Goal: Find specific page/section: Find specific page/section

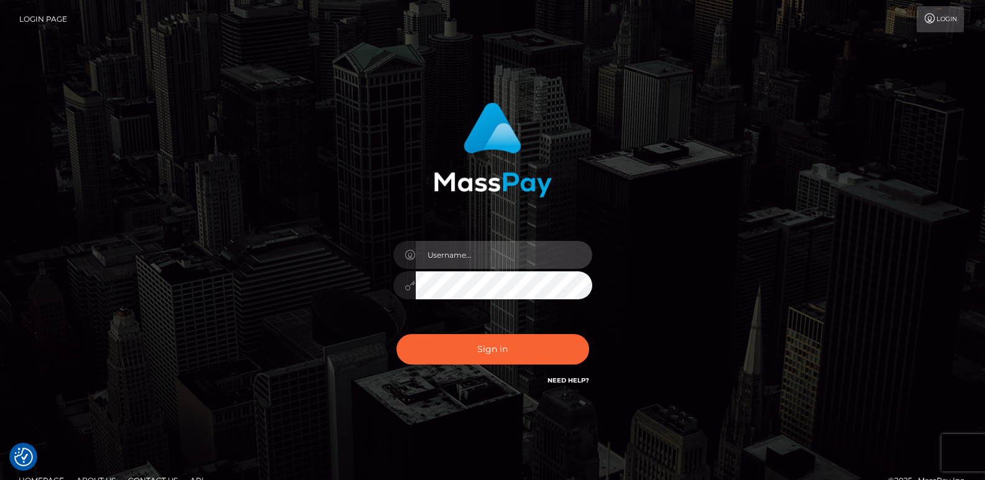
type input "ts2.es"
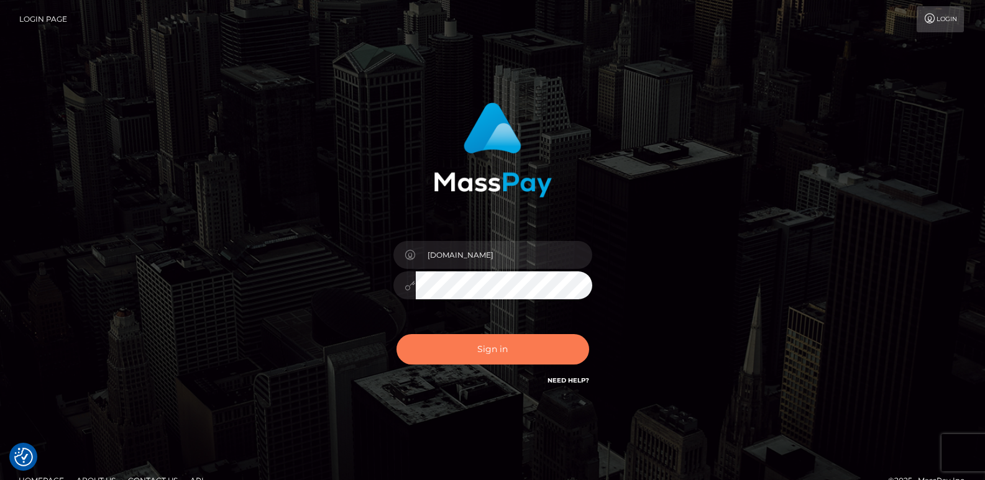
click at [436, 337] on button "Sign in" at bounding box center [492, 349] width 193 height 30
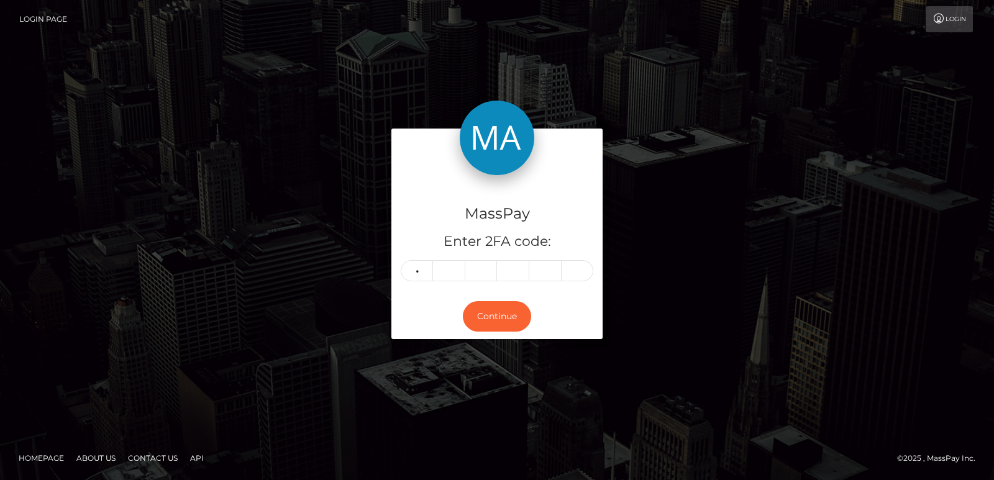
type input "5"
type input "6"
type input "3"
type input "5"
type input "0"
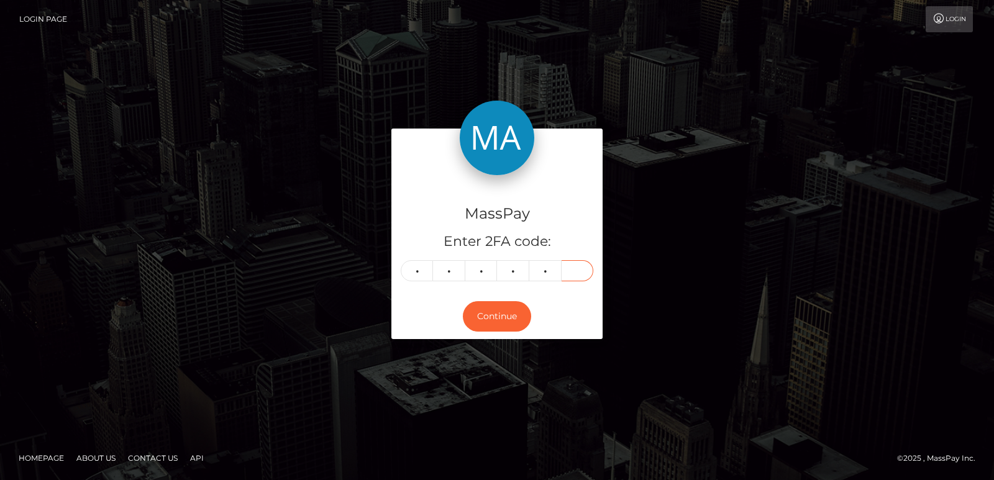
type input "0"
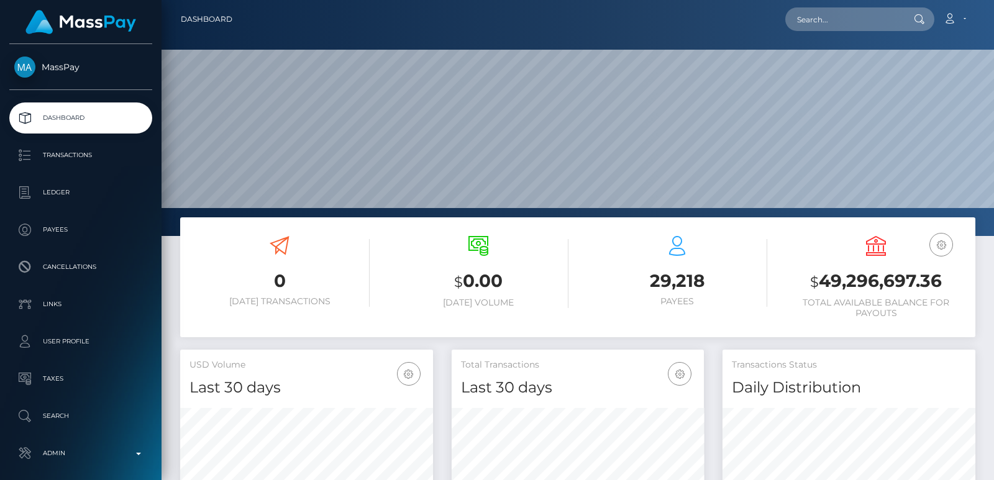
scroll to position [221, 252]
click at [814, 14] on input "text" at bounding box center [843, 19] width 117 height 24
paste input "m99816715@gmail.com"
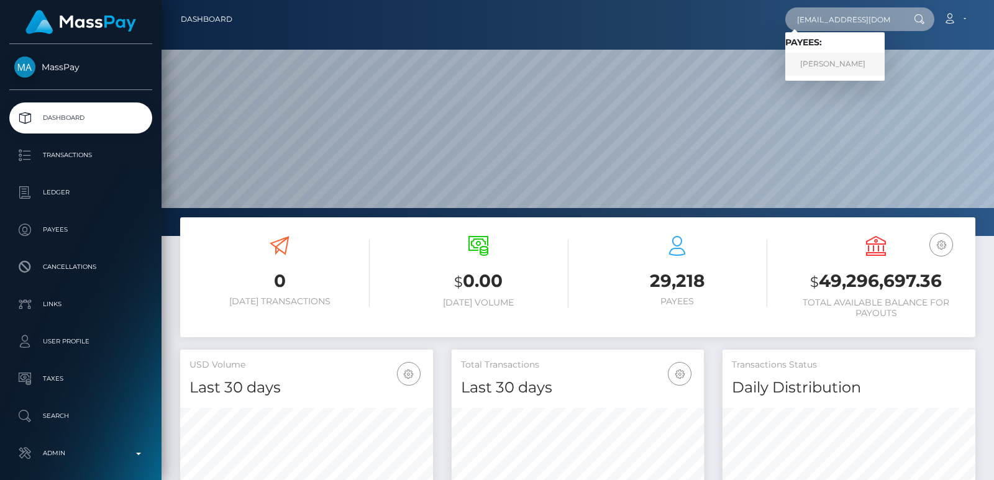
type input "m99816715@gmail.com"
click at [832, 69] on link "Mariana Martinez Barajas" at bounding box center [834, 64] width 99 height 23
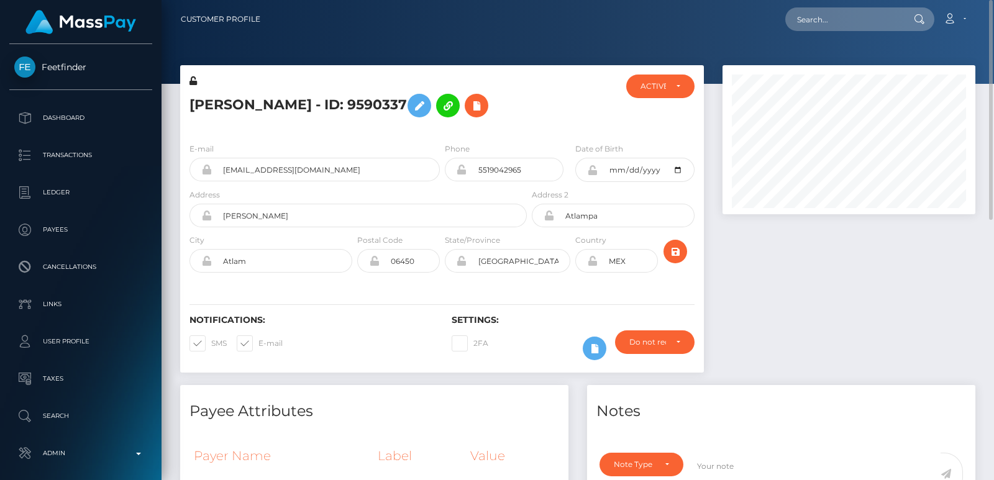
click at [226, 106] on h5 "Mariana Martinez Barajas - ID: 9590337" at bounding box center [355, 106] width 331 height 36
copy h5 "Mariana"
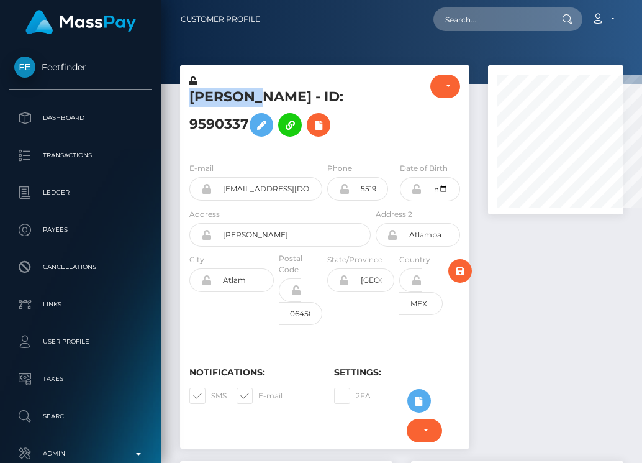
scroll to position [621177, 621190]
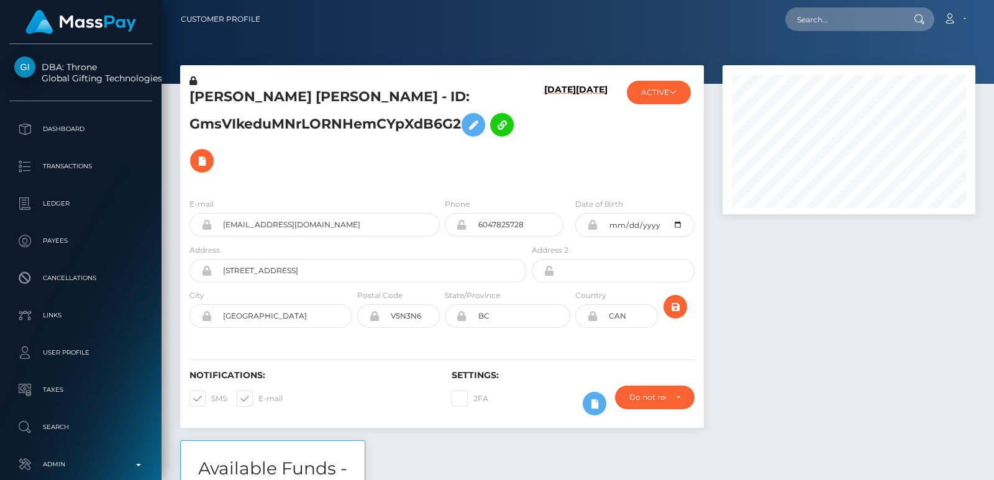
scroll to position [149, 252]
click at [810, 18] on input "text" at bounding box center [843, 19] width 117 height 24
paste input "tootiefooty1@gmail.com"
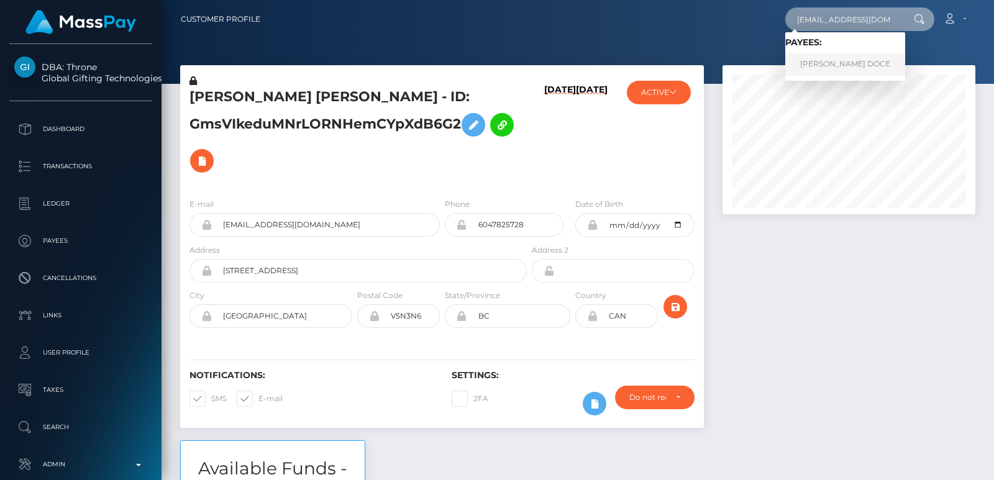
type input "tootiefooty1@gmail.com"
click at [813, 66] on link "MICAHBLANCA LOPEZ DOCE" at bounding box center [845, 64] width 120 height 23
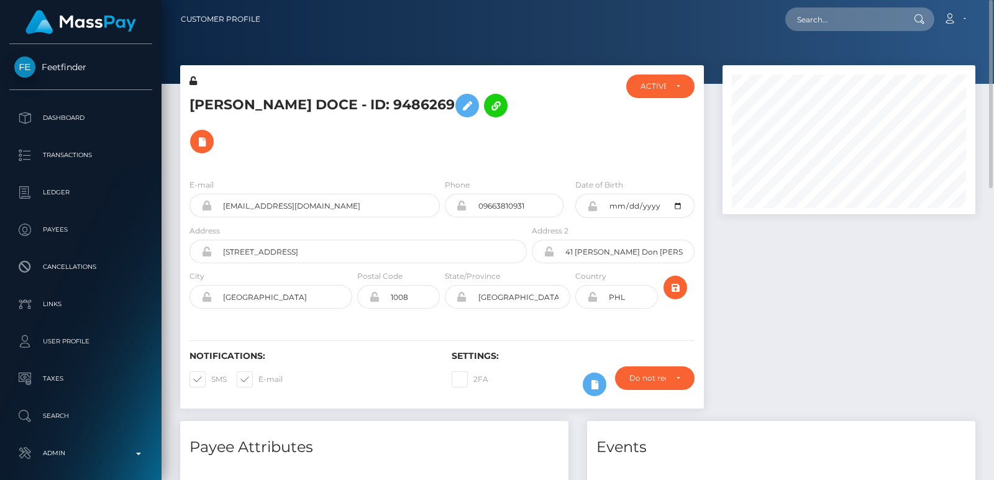
click at [232, 94] on h5 "MICAHBLANCA LOPEZ DOCE - ID: 9486269" at bounding box center [355, 124] width 331 height 72
copy h5 "MICAHBLANCA"
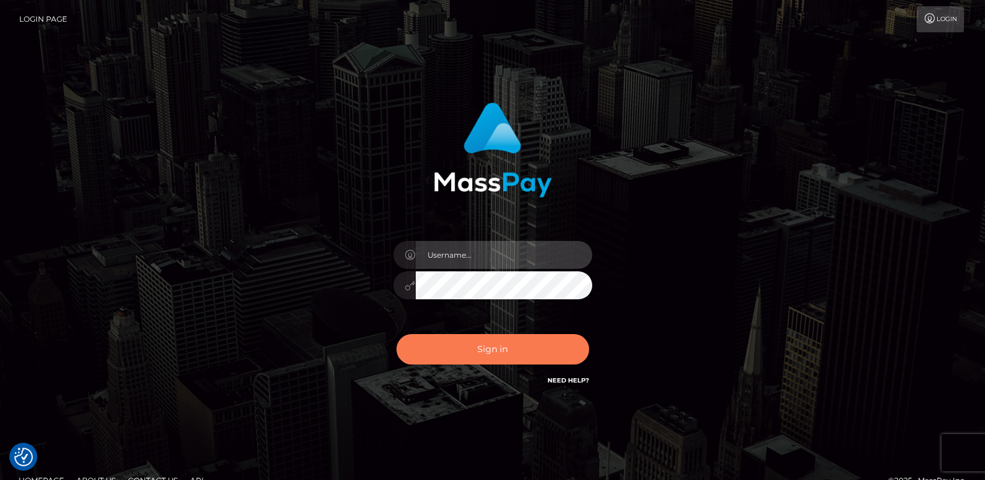
type input "[DOMAIN_NAME]"
click at [436, 342] on button "Sign in" at bounding box center [492, 349] width 193 height 30
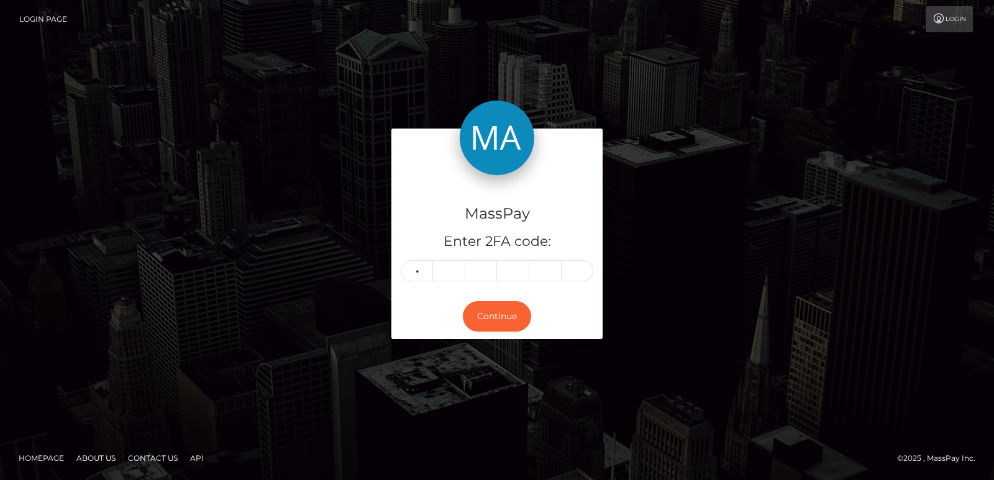
type input "8"
type input "1"
type input "4"
type input "3"
type input "8"
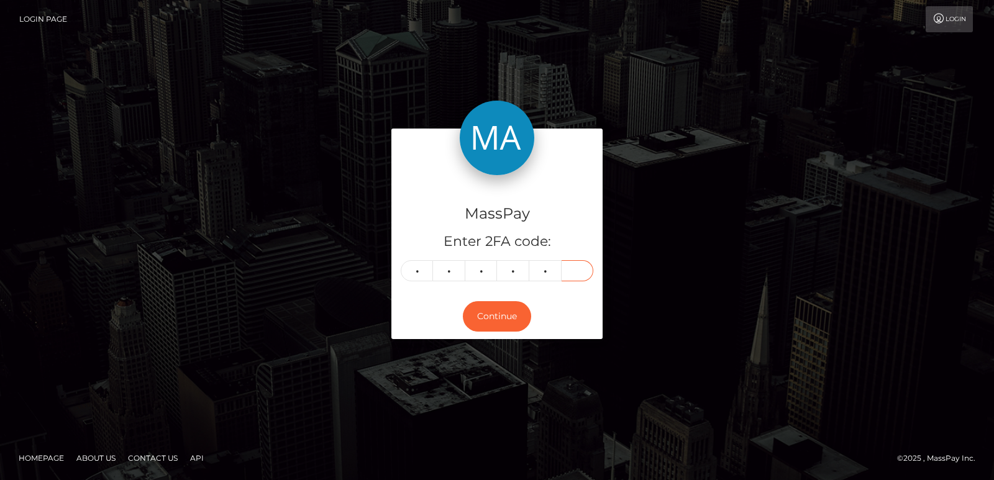
type input "1"
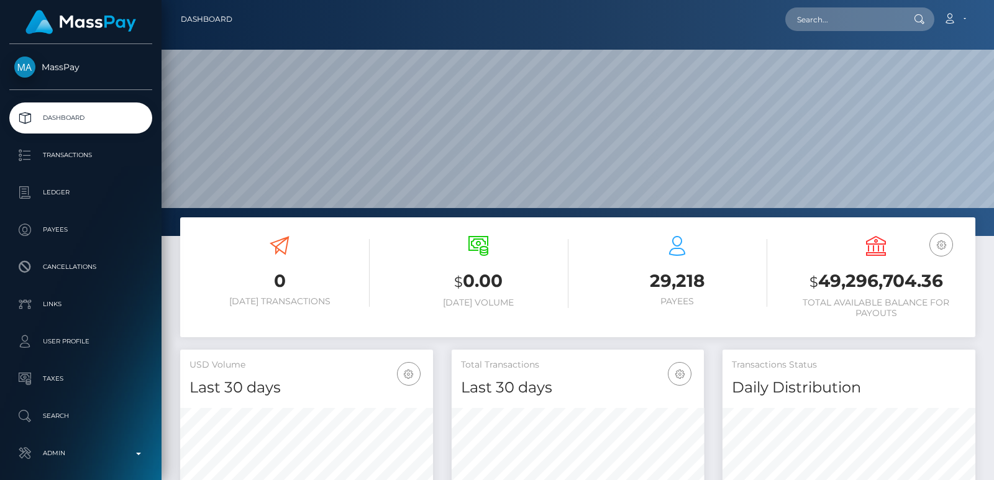
scroll to position [341, 252]
click at [809, 21] on input "text" at bounding box center [843, 19] width 117 height 24
paste input "[EMAIL_ADDRESS][PERSON_NAME][DOMAIN_NAME]"
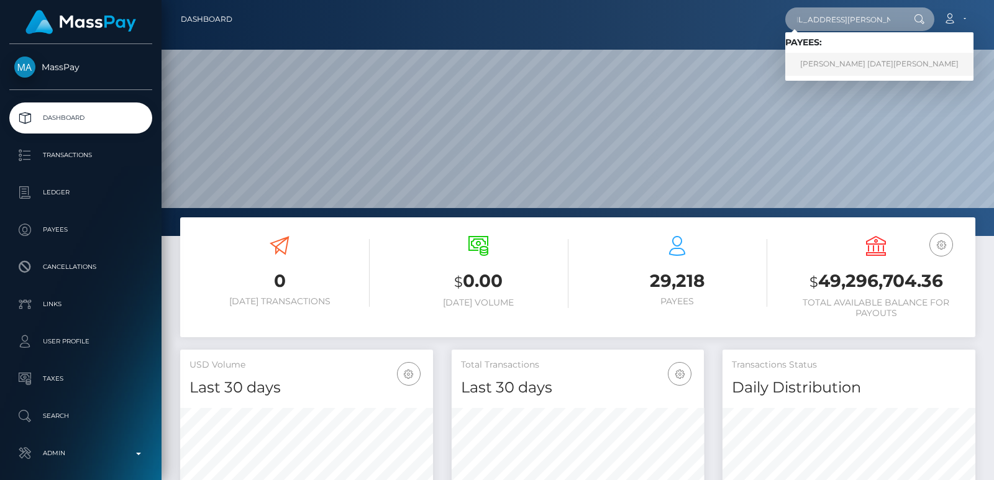
type input "[EMAIL_ADDRESS][PERSON_NAME][DOMAIN_NAME]"
click at [840, 63] on link "TIA NOEL COMPTON" at bounding box center [879, 64] width 188 height 23
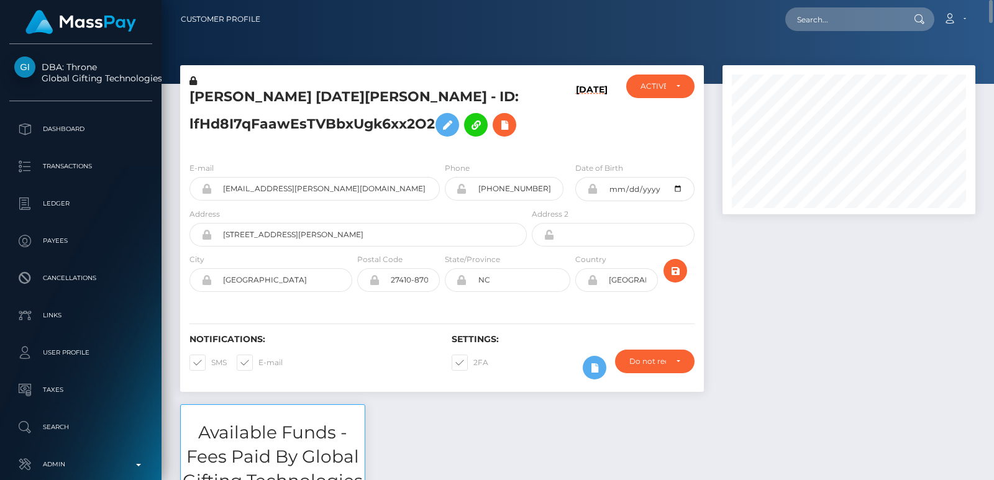
click at [209, 99] on h5 "TIA NOEL COMPTON - ID: lfHd8I7qFaawEsTVBbxUgk6xx2O2" at bounding box center [355, 115] width 331 height 55
click at [205, 97] on h5 "TIA NOEL COMPTON - ID: lfHd8I7qFaawEsTVBbxUgk6xx2O2" at bounding box center [355, 115] width 331 height 55
copy h5 "TIA"
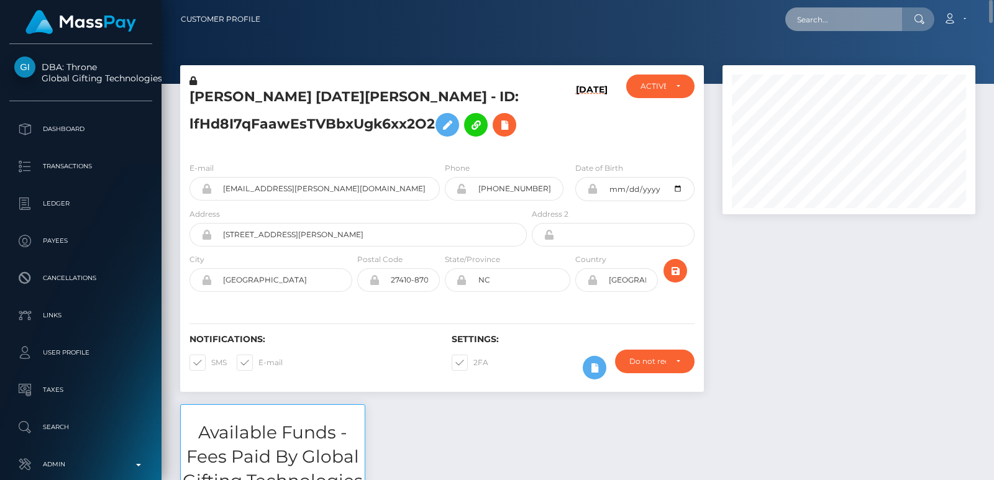
click at [829, 11] on input "text" at bounding box center [843, 19] width 117 height 24
paste input "tootiefooty1@gmail.com"
type input "tootiefooty1@gmail.com"
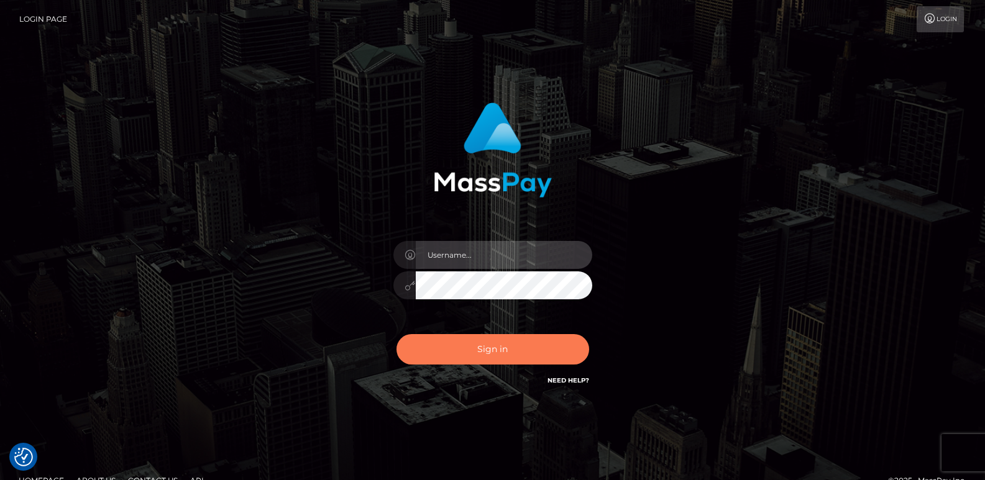
type input "[DOMAIN_NAME]"
click at [506, 346] on button "Sign in" at bounding box center [492, 349] width 193 height 30
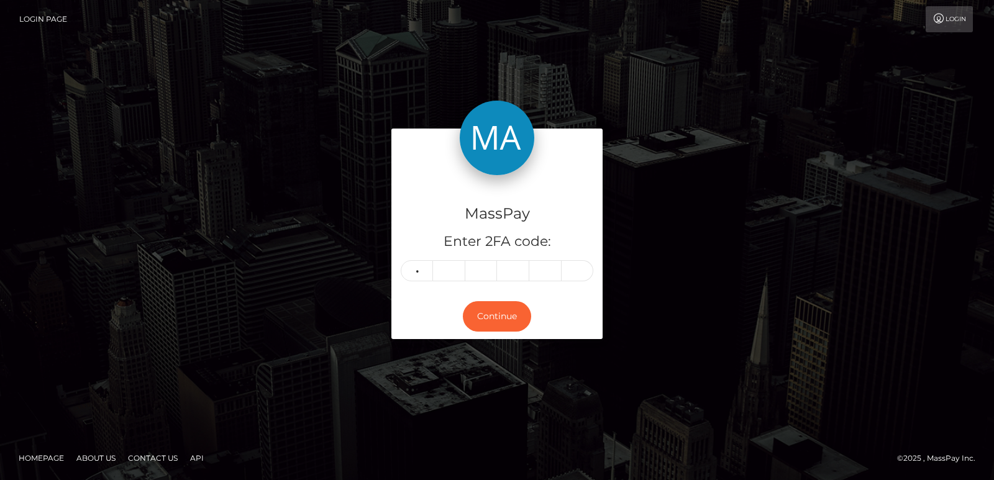
type input "9"
type input "8"
type input "3"
type input "5"
type input "9"
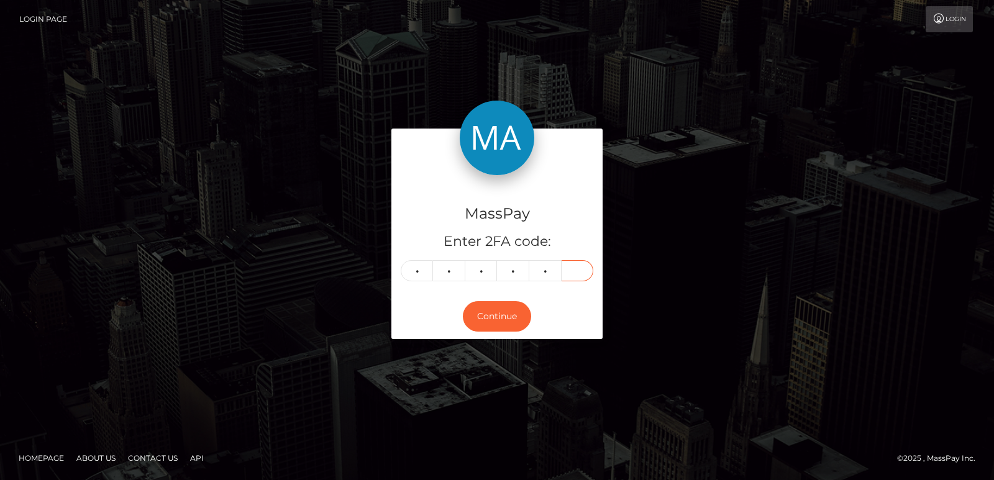
type input "5"
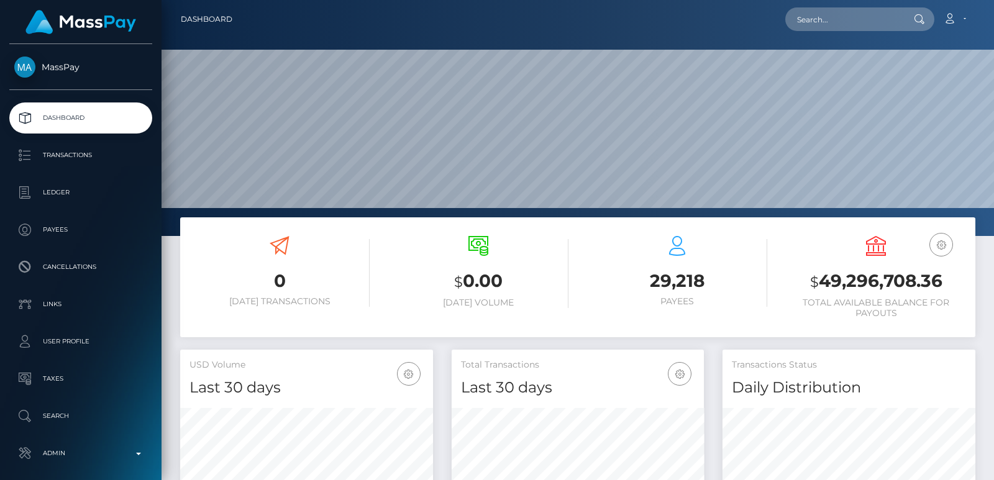
scroll to position [221, 252]
click at [818, 11] on input "text" at bounding box center [843, 19] width 117 height 24
paste input "tootiefooty1@gmail.com"
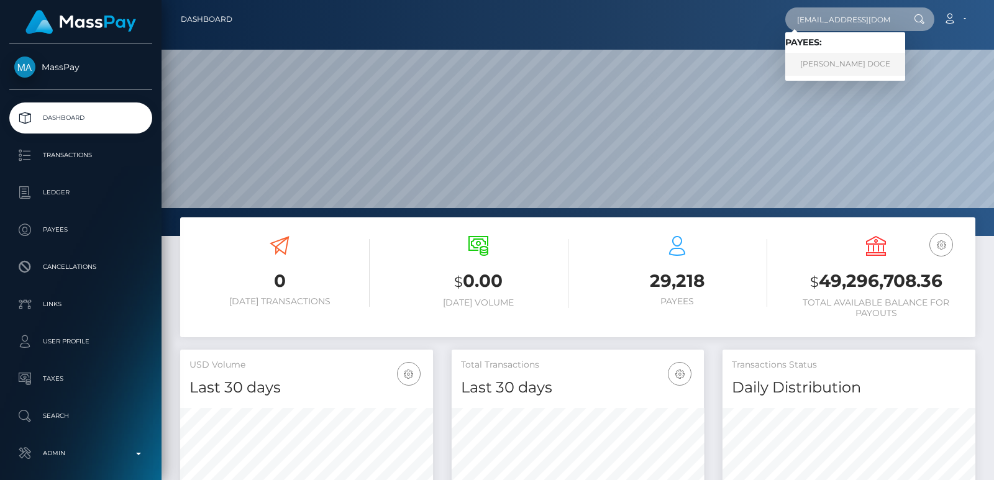
type input "tootiefooty1@gmail.com"
click at [848, 61] on link "MICAHBLANCA LOPEZ DOCE" at bounding box center [845, 64] width 120 height 23
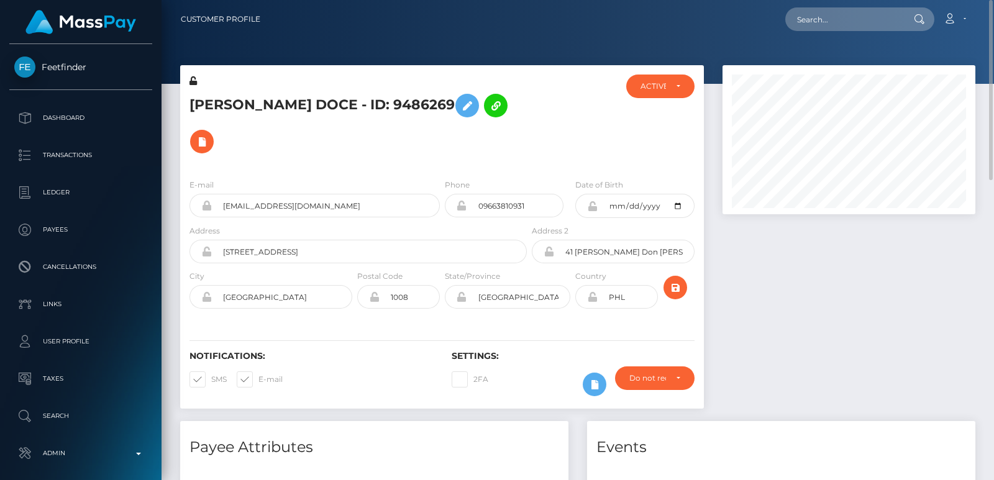
click at [244, 99] on h5 "MICAHBLANCA LOPEZ DOCE - ID: 9486269" at bounding box center [355, 124] width 331 height 72
copy h5 "MICAHBLANCA"
